Goal: Information Seeking & Learning: Learn about a topic

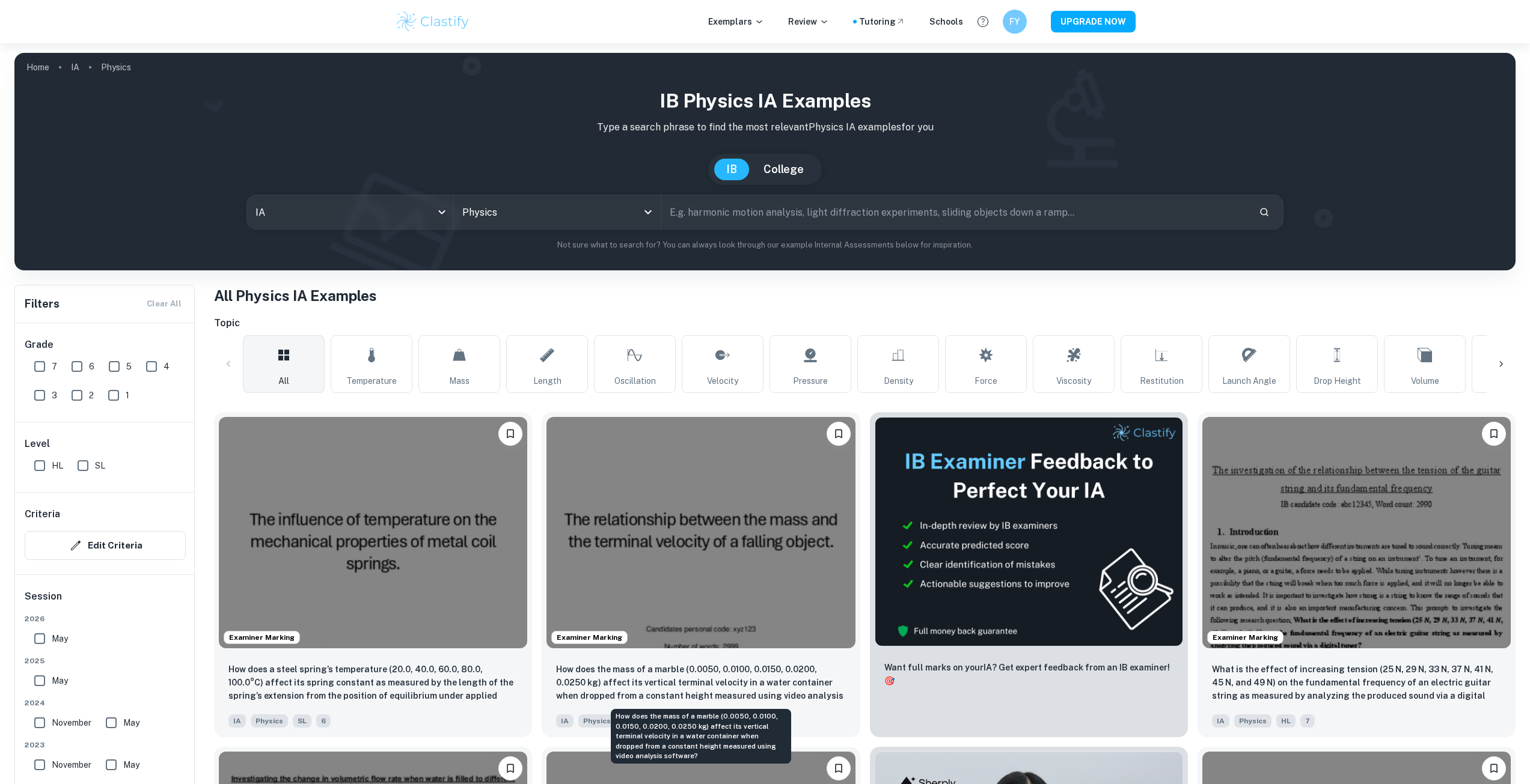
scroll to position [240, 0]
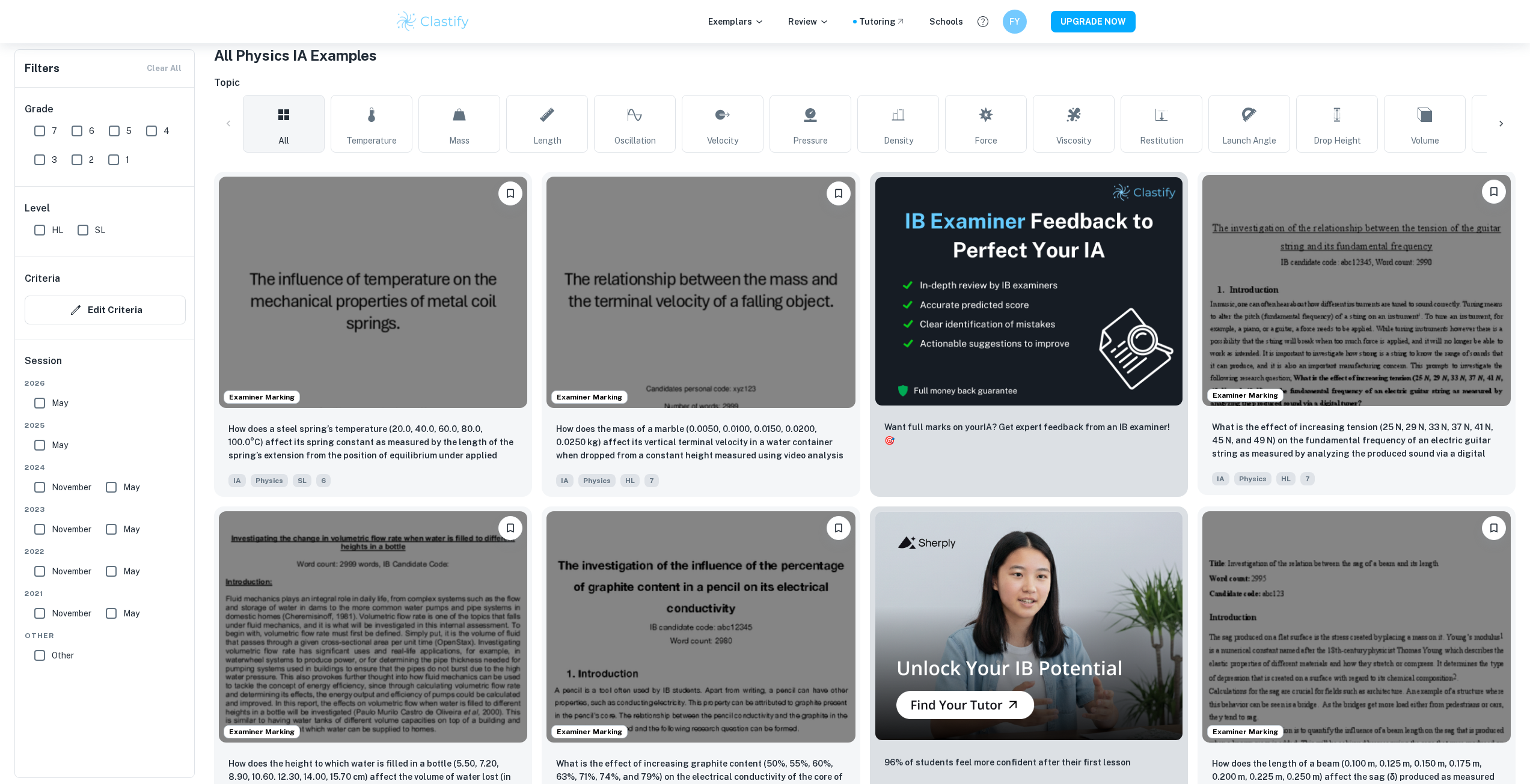
click at [1430, 417] on div "What is the effect of increasing tension (25 N, 29 N, 33 N, 37 N, 41 N, 45 N, a…" at bounding box center [1357, 453] width 318 height 84
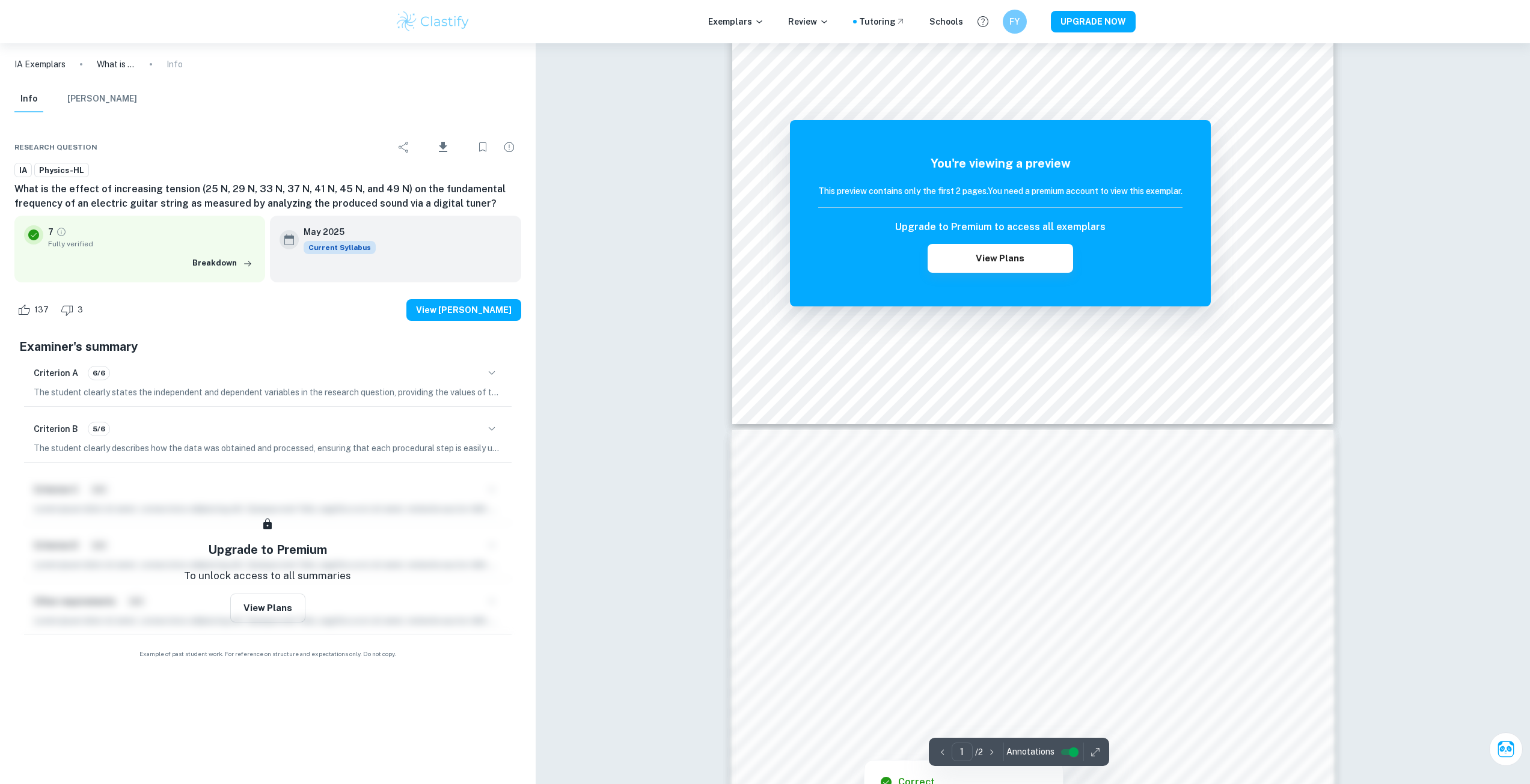
scroll to position [721, 0]
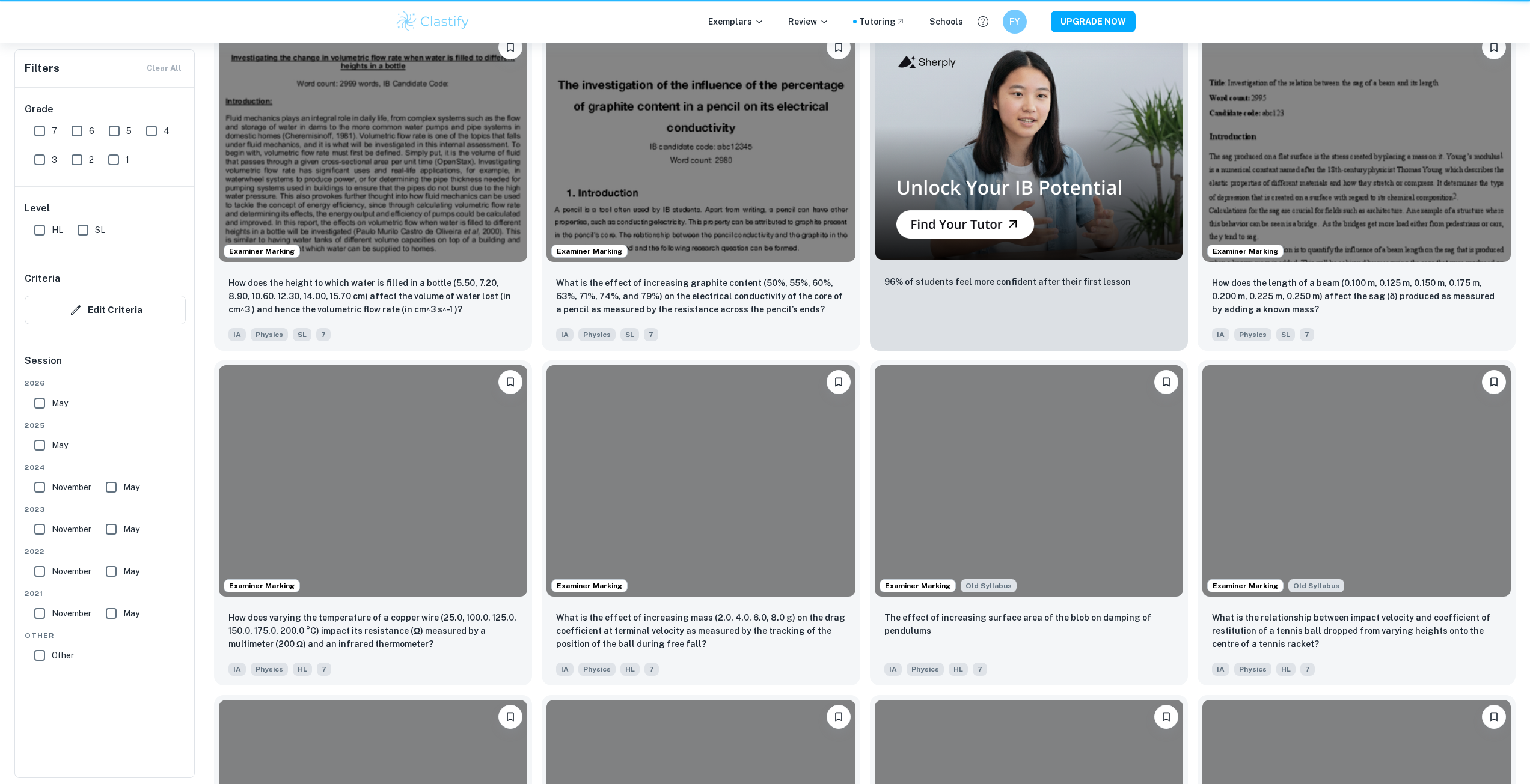
scroll to position [240, 0]
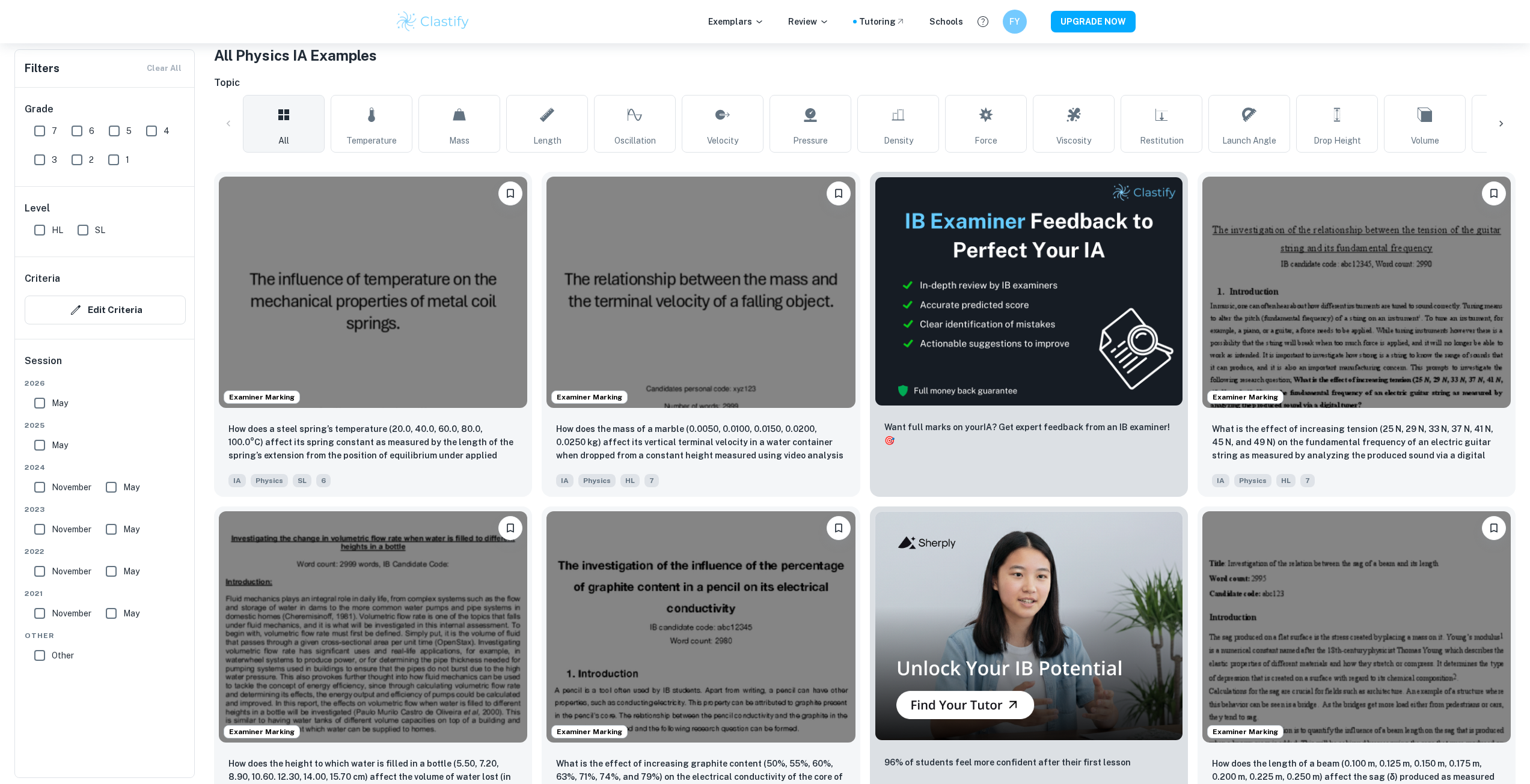
click at [50, 401] on input "May" at bounding box center [39, 403] width 24 height 24
checkbox input "true"
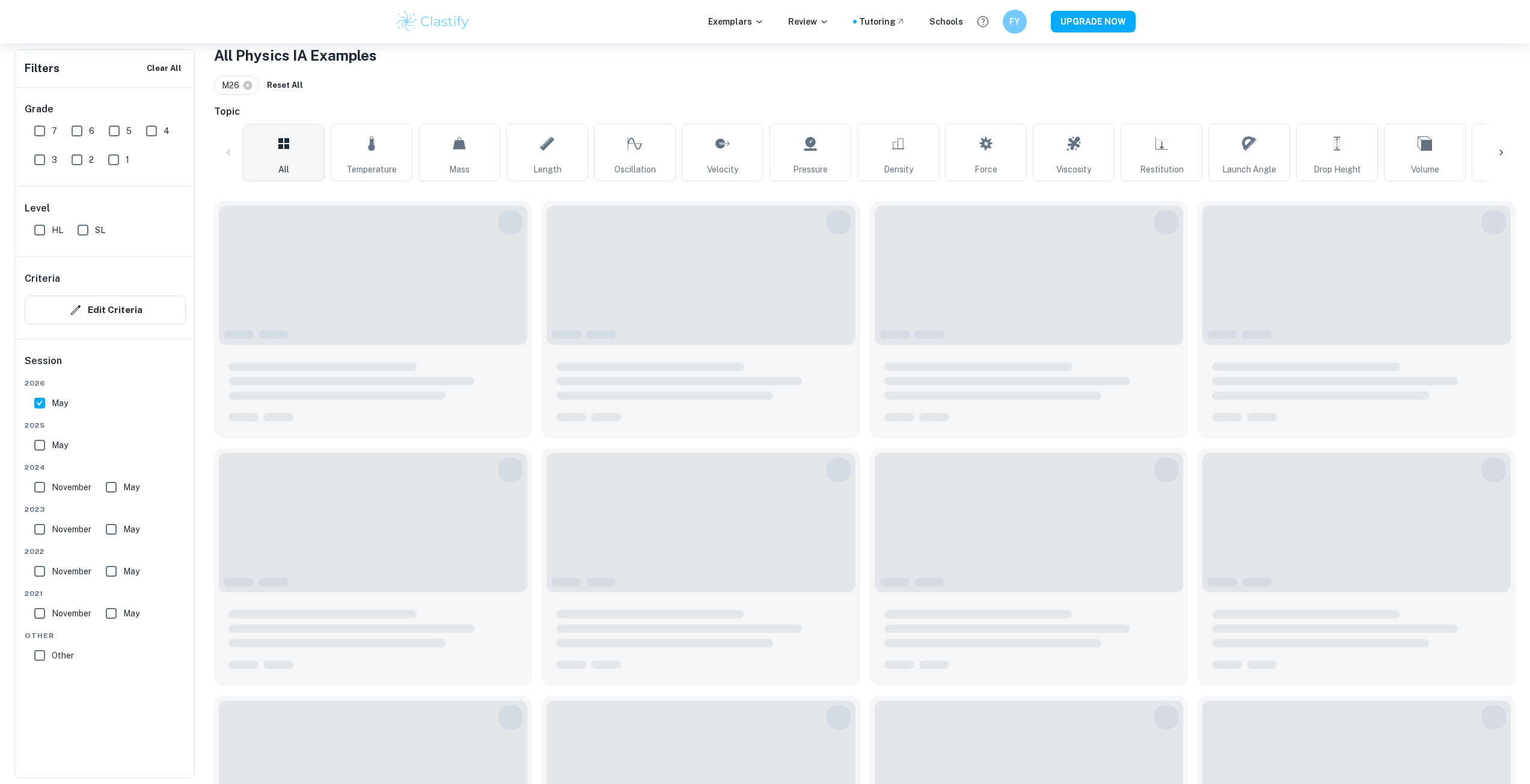
click at [44, 440] on div "[DATE]" at bounding box center [105, 439] width 161 height 37
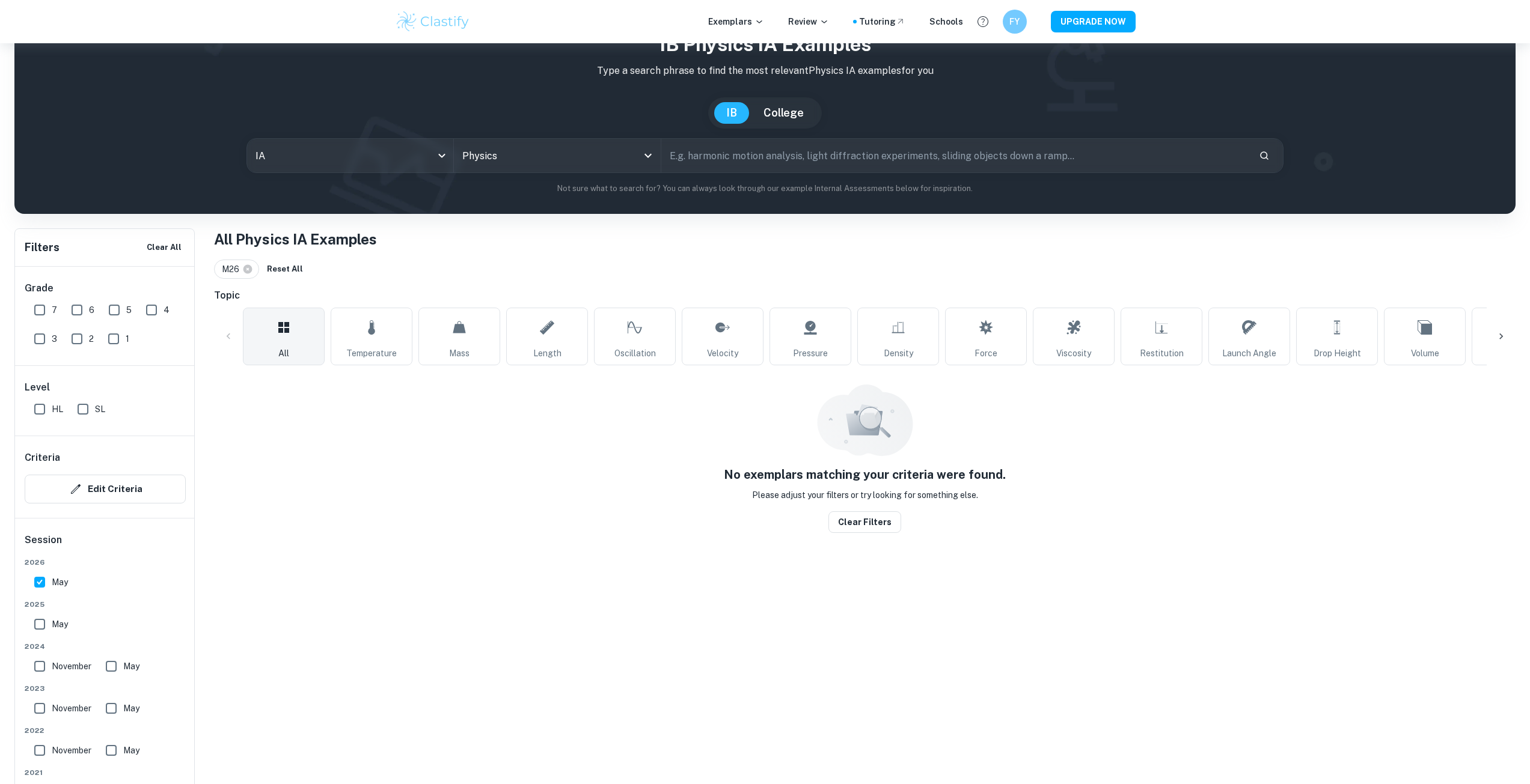
scroll to position [43, 0]
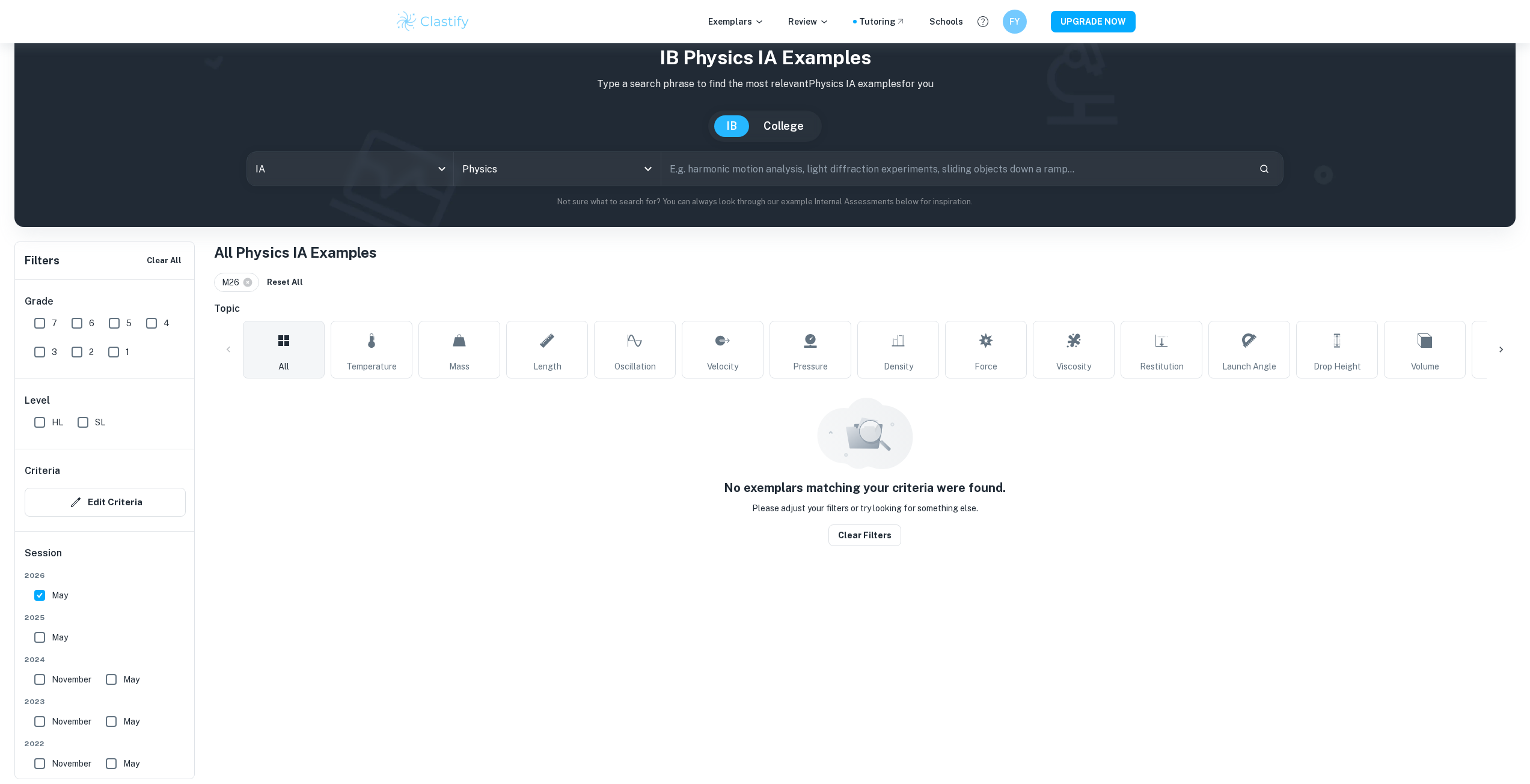
click at [41, 652] on div "[DATE] [DATE] [DATE] May [DATE] May [DATE] May [DATE] May Other Other" at bounding box center [105, 717] width 161 height 294
click at [40, 641] on input "May" at bounding box center [39, 637] width 24 height 24
checkbox input "true"
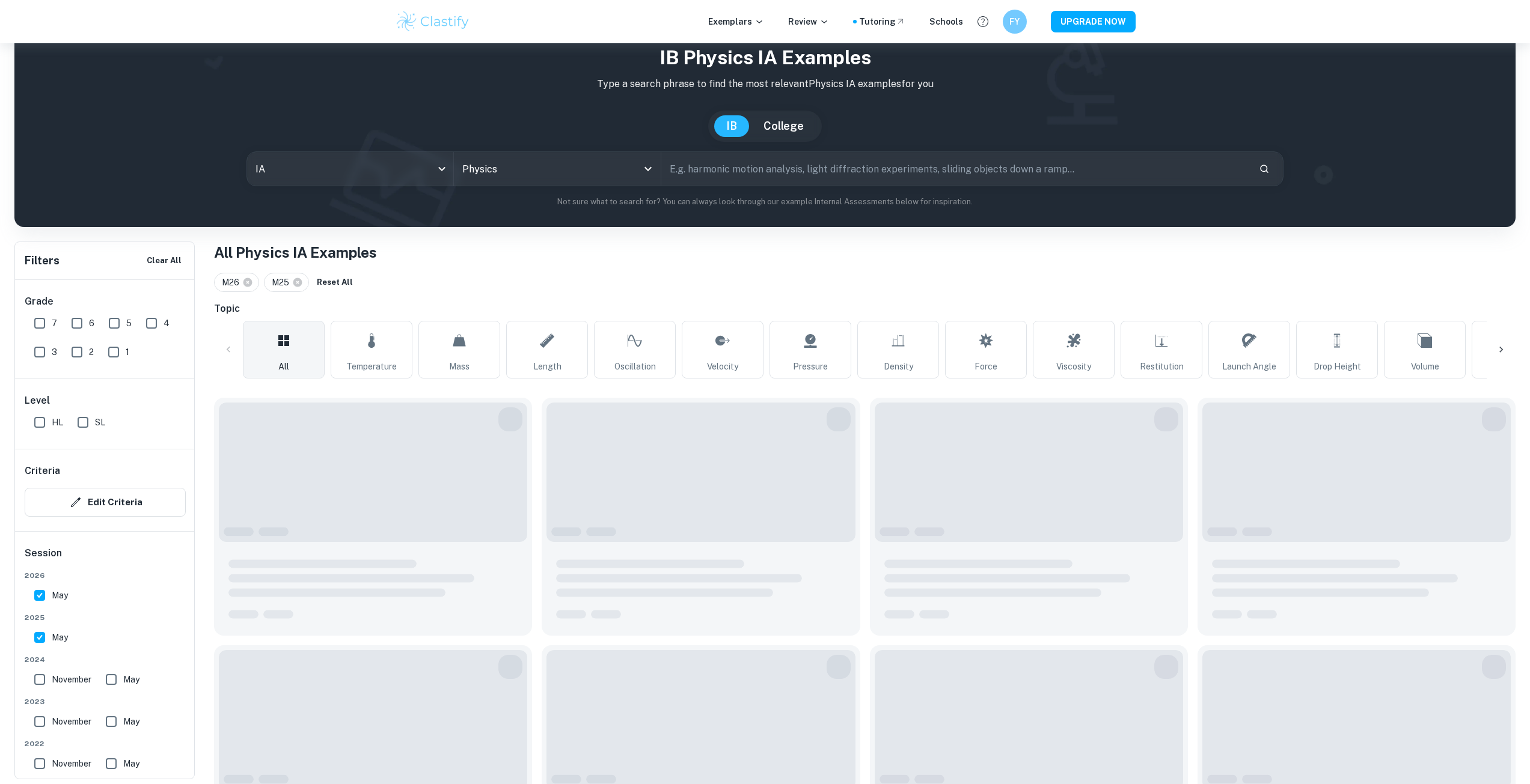
drag, startPoint x: 36, startPoint y: 681, endPoint x: 116, endPoint y: 686, distance: 80.2
click at [37, 681] on input "November" at bounding box center [39, 679] width 24 height 24
checkbox input "true"
click at [116, 678] on input "May" at bounding box center [111, 679] width 24 height 24
checkbox input "true"
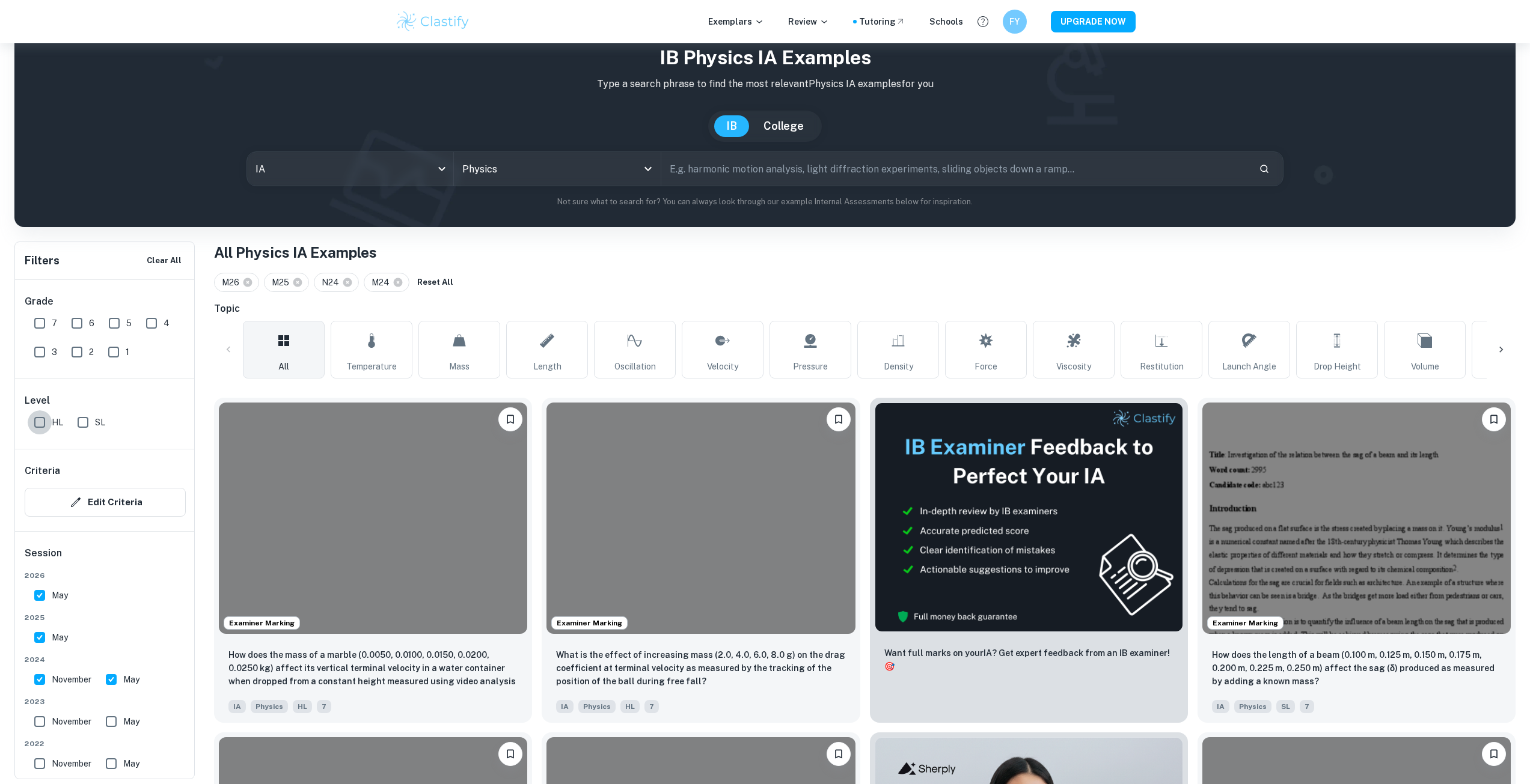
click at [38, 421] on input "HL" at bounding box center [39, 422] width 24 height 24
checkbox input "true"
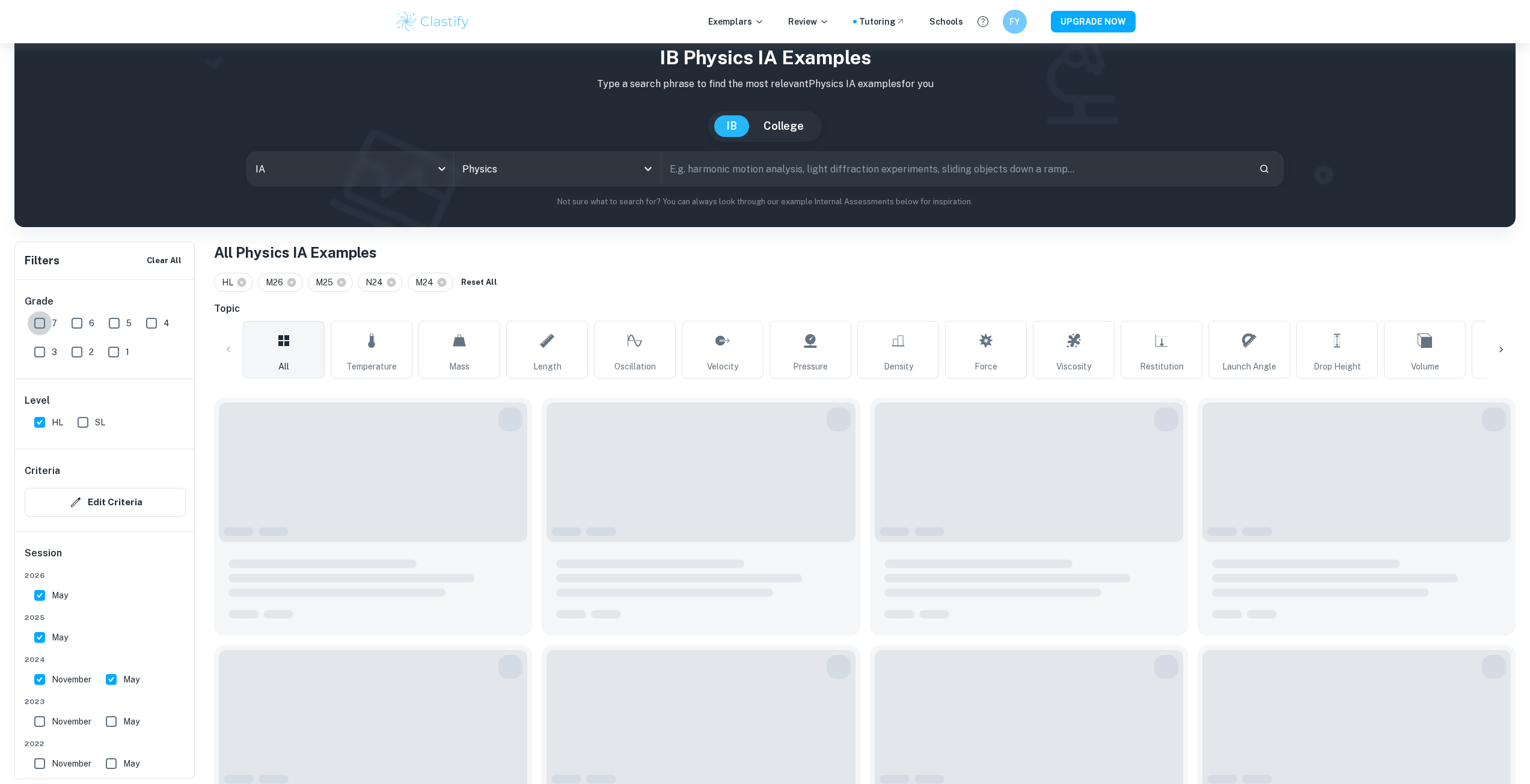
click at [40, 317] on input "7" at bounding box center [39, 323] width 24 height 24
checkbox input "true"
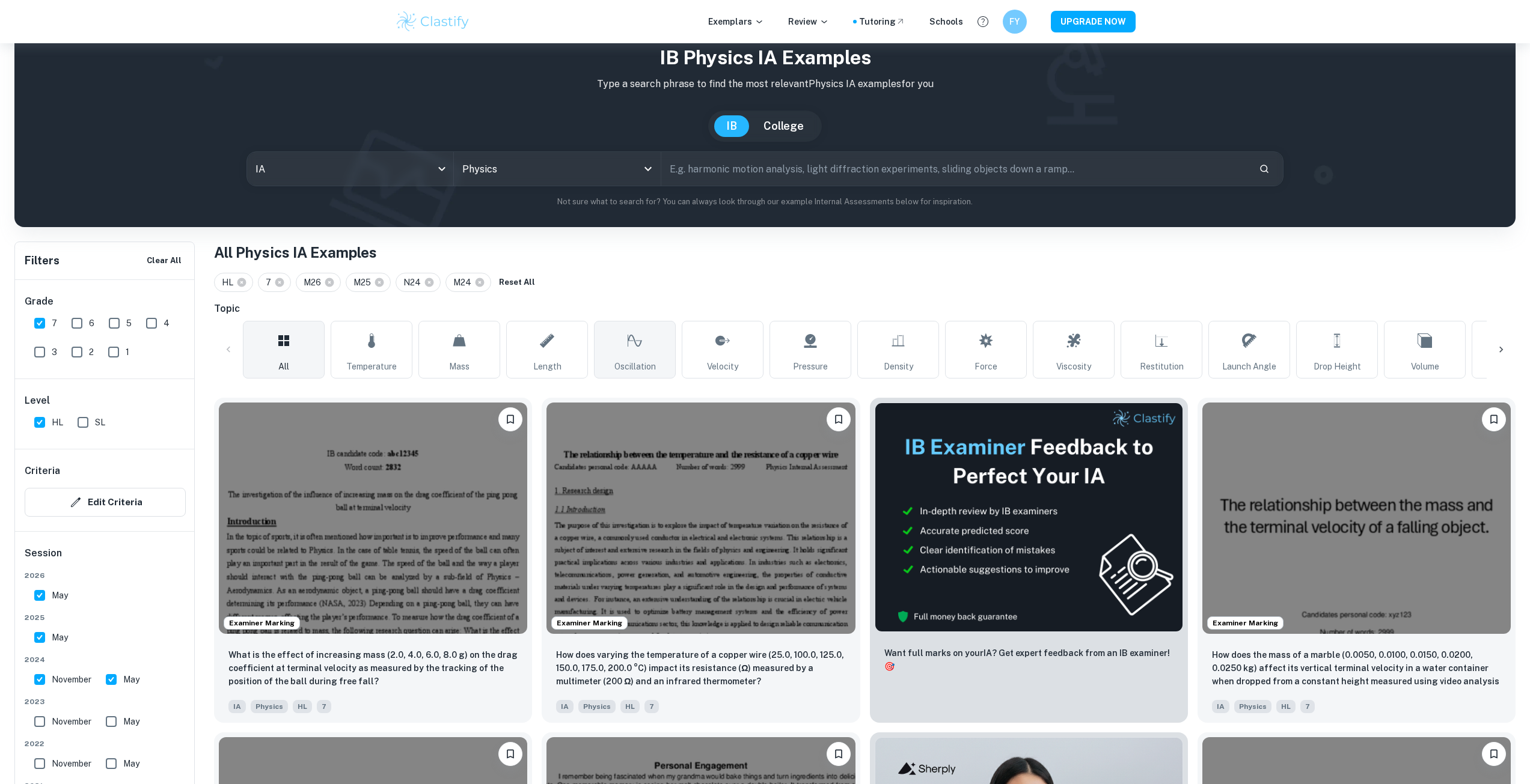
scroll to position [204, 0]
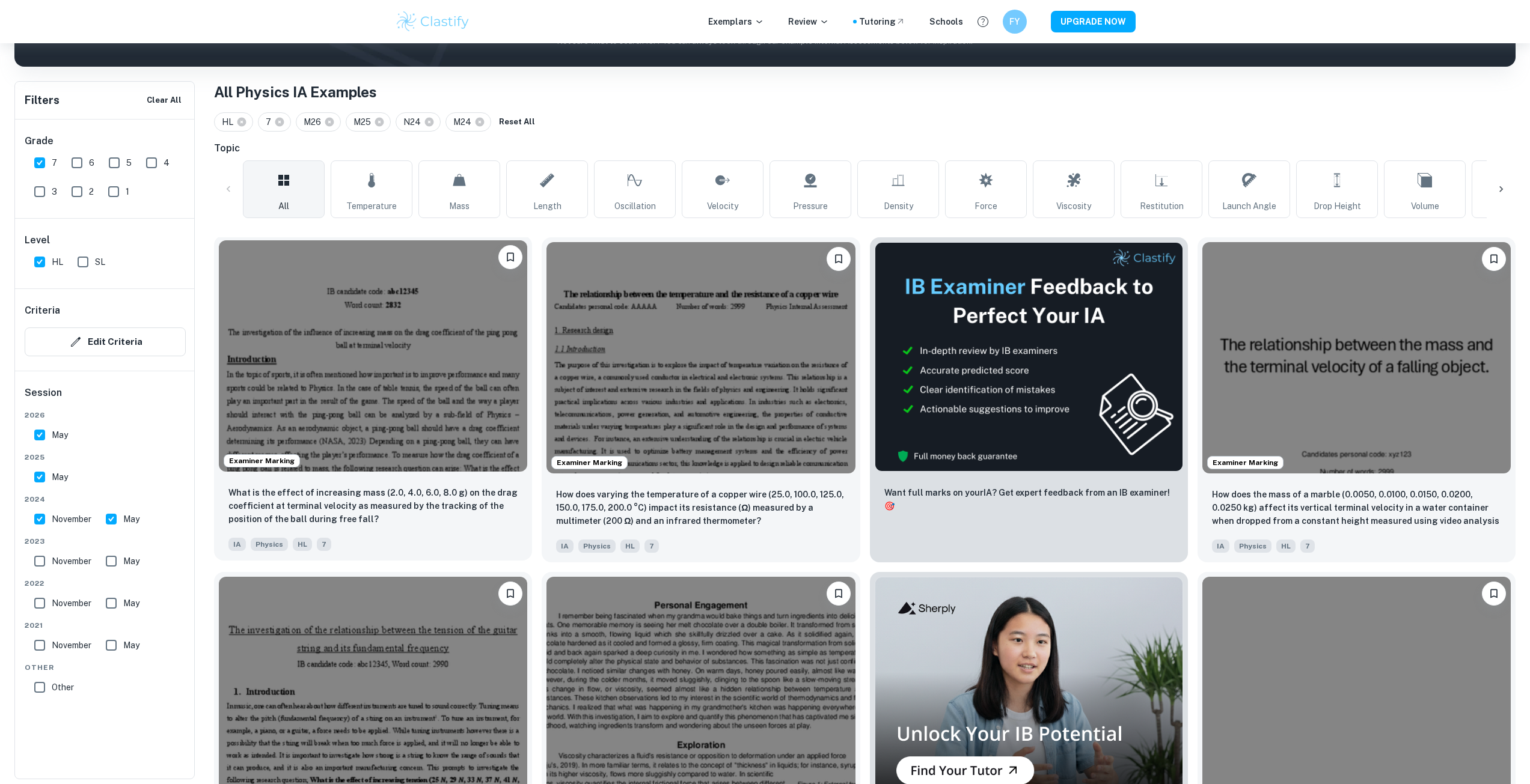
click at [411, 345] on img at bounding box center [372, 356] width 308 height 231
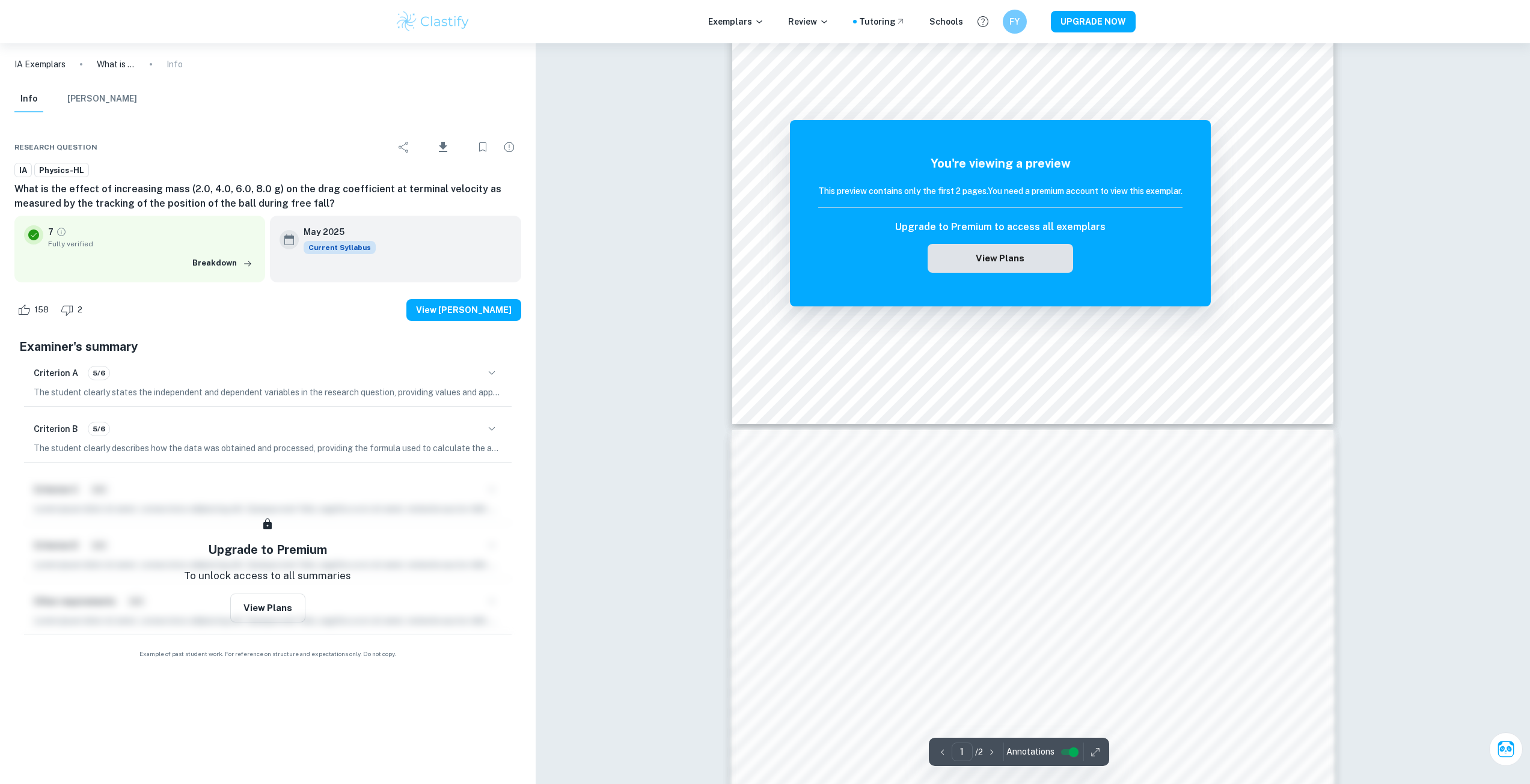
scroll to position [320, 0]
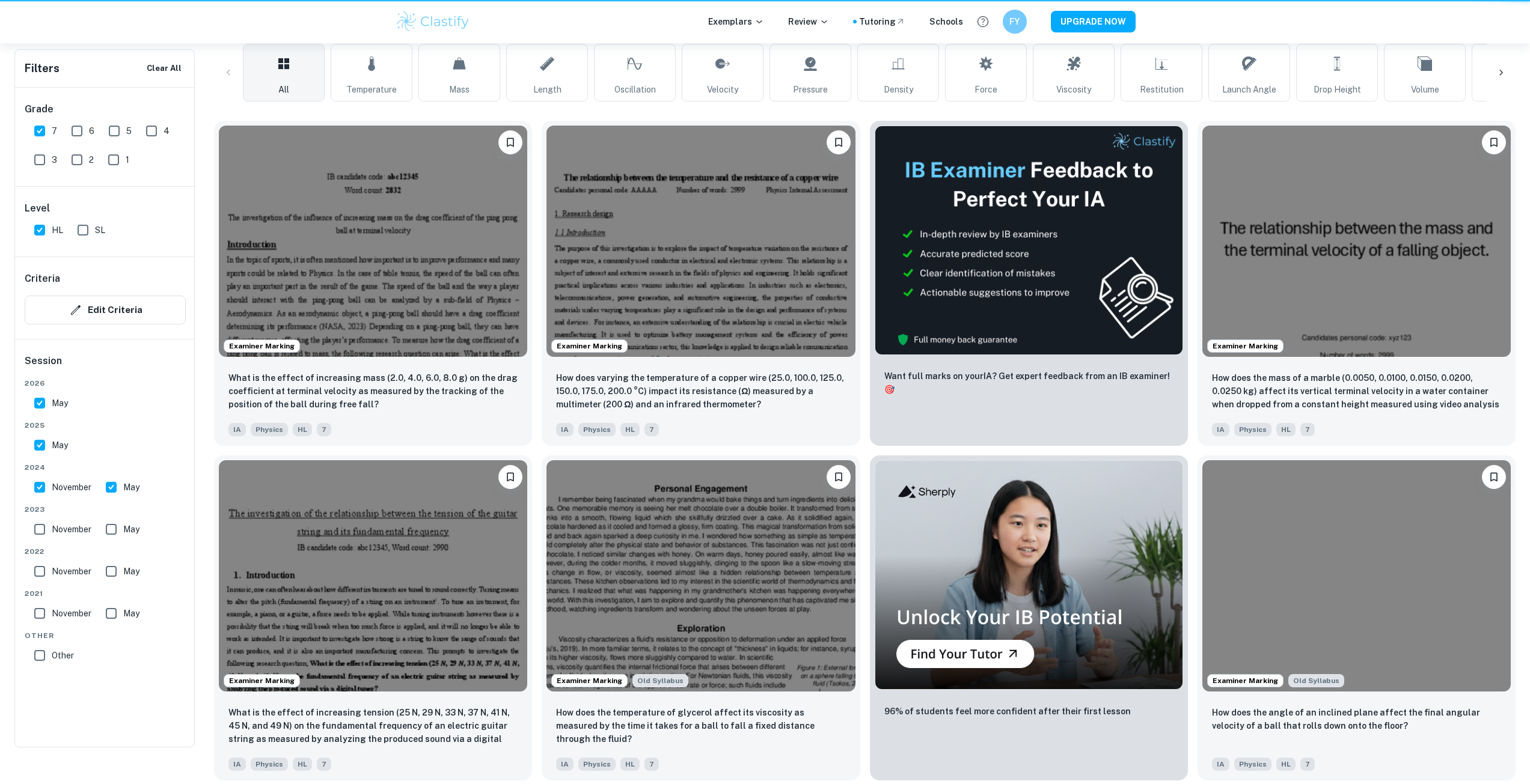
scroll to position [204, 0]
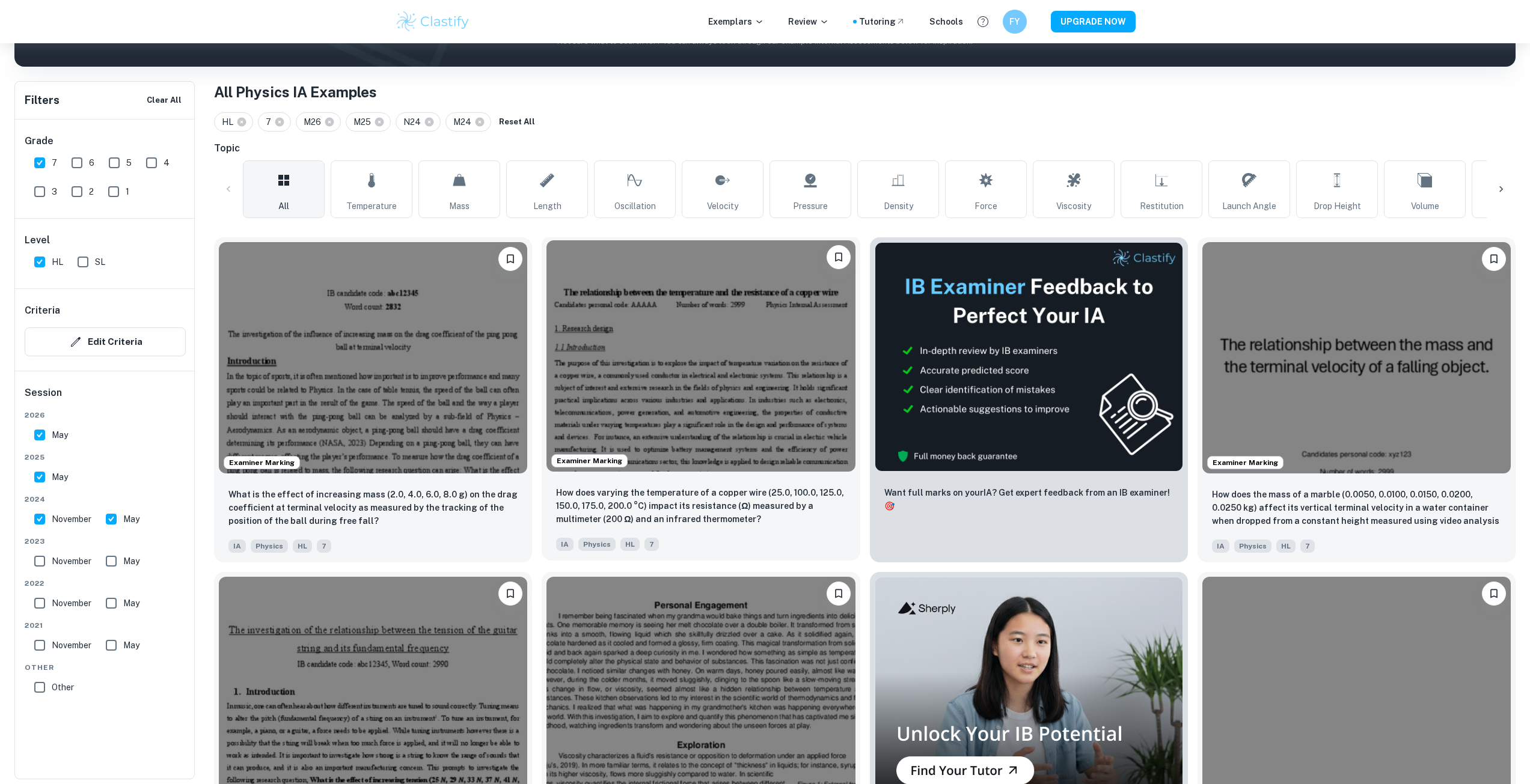
click at [788, 463] on img at bounding box center [700, 356] width 308 height 231
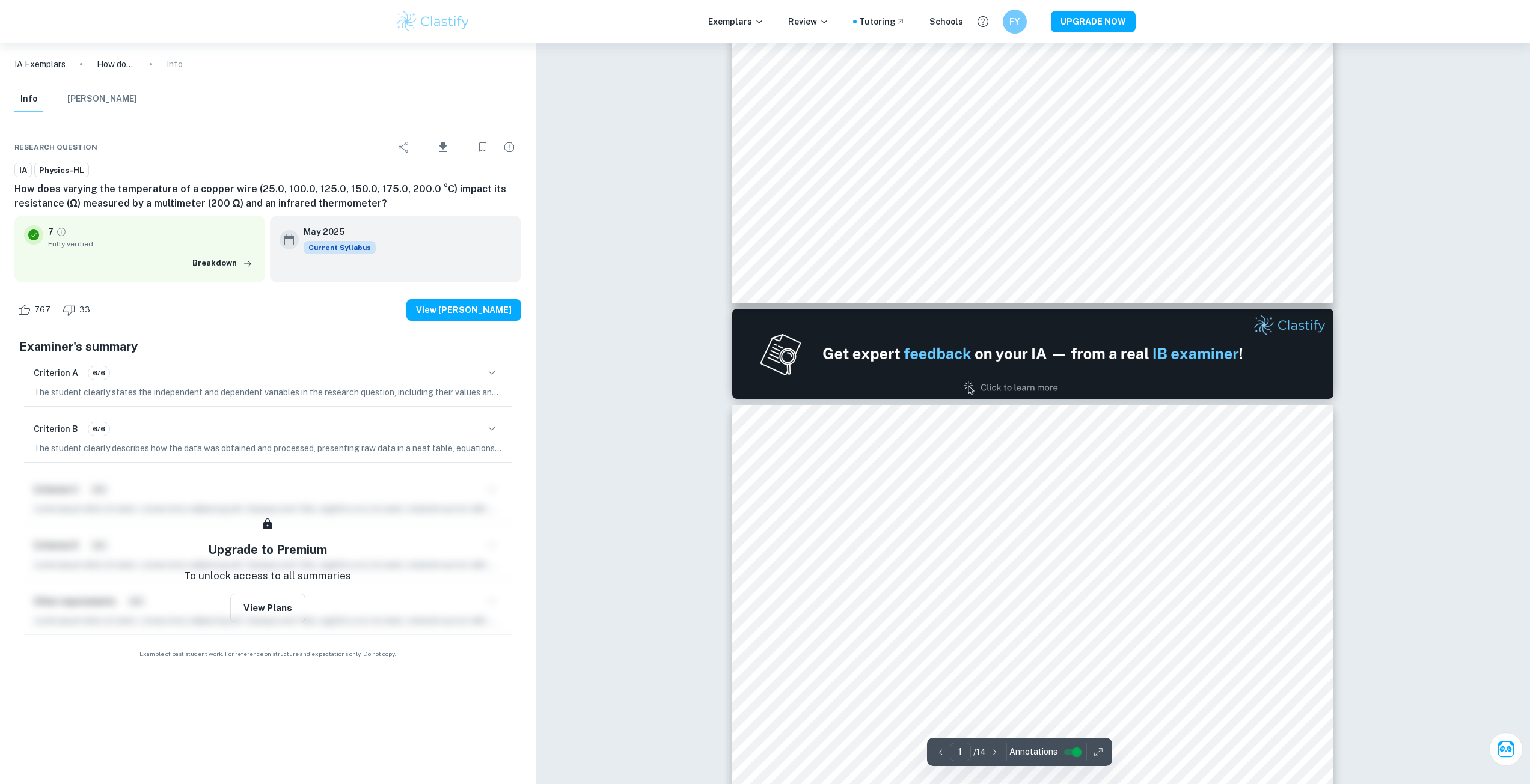
type input "2"
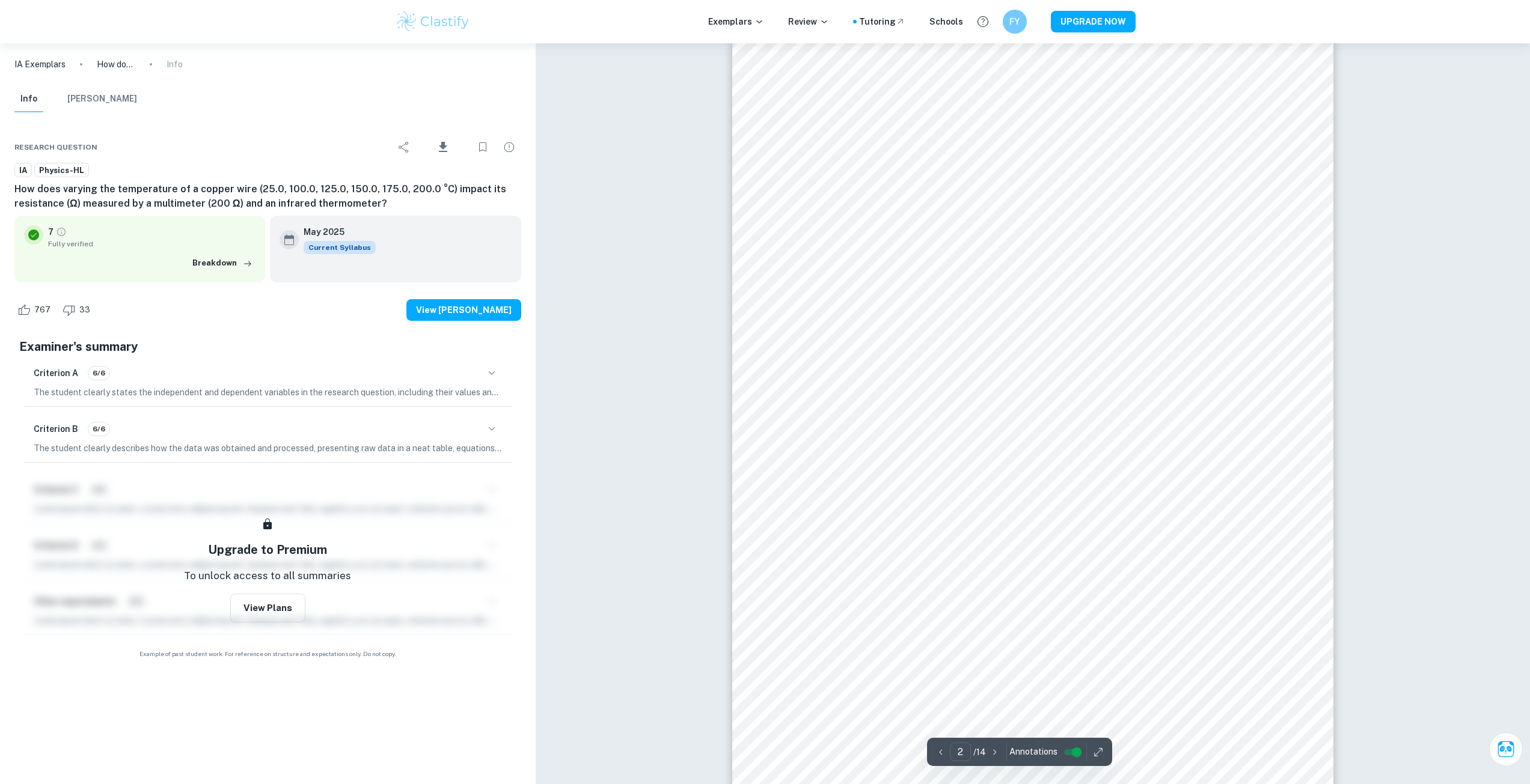
scroll to position [1041, 0]
